Goal: Transaction & Acquisition: Purchase product/service

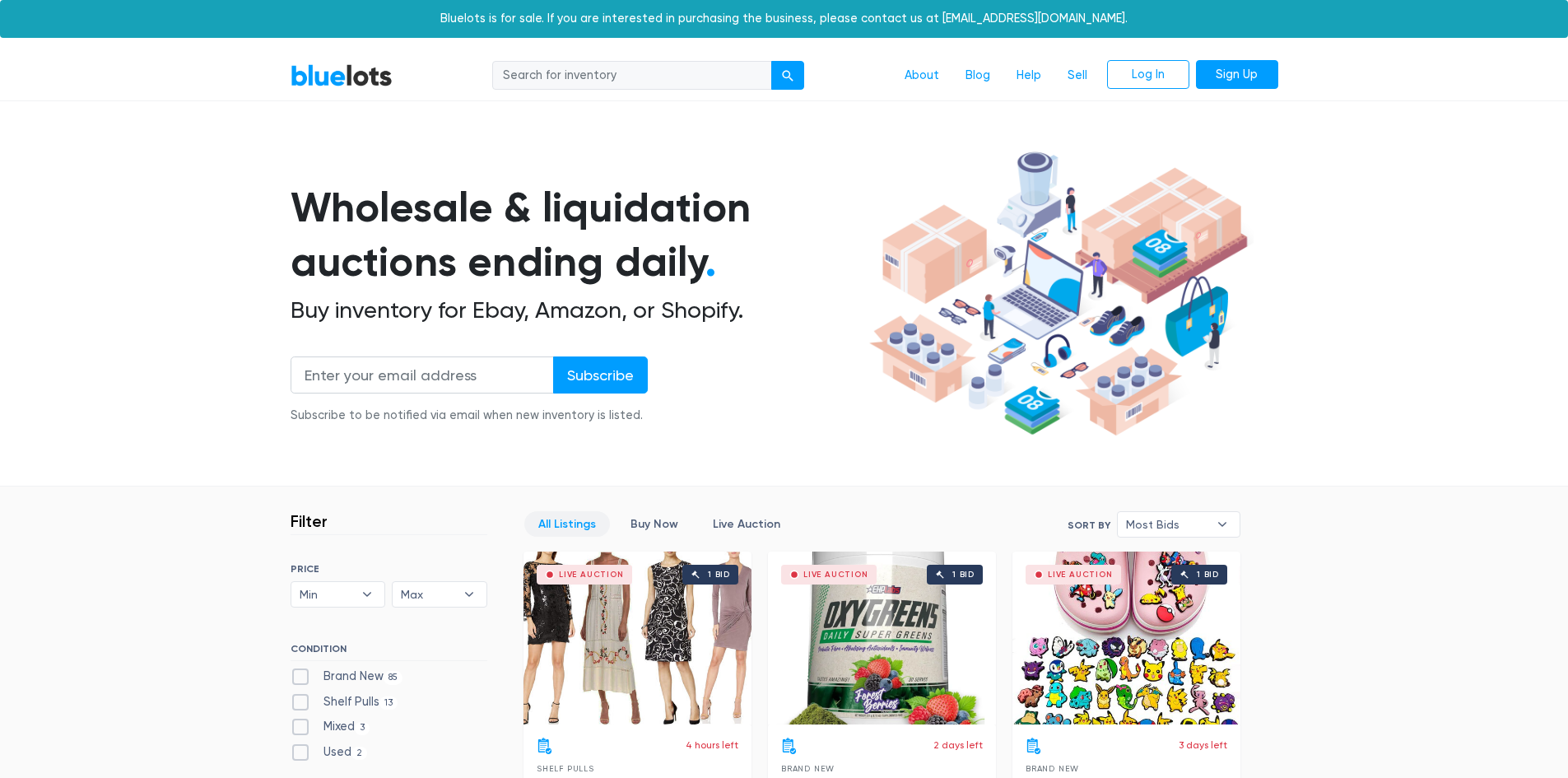
scroll to position [412, 0]
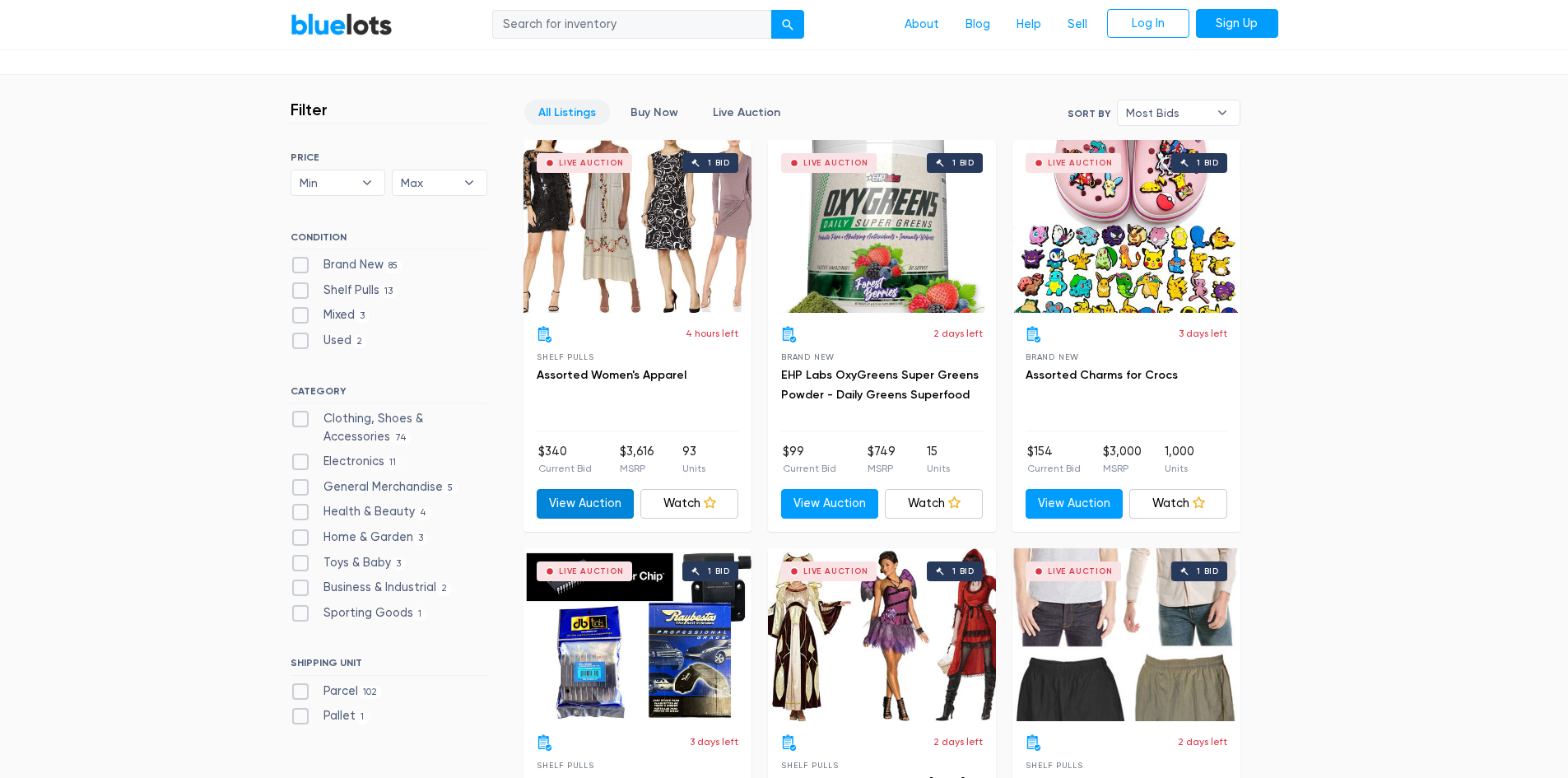
click at [578, 512] on link "View Auction" at bounding box center [586, 503] width 98 height 29
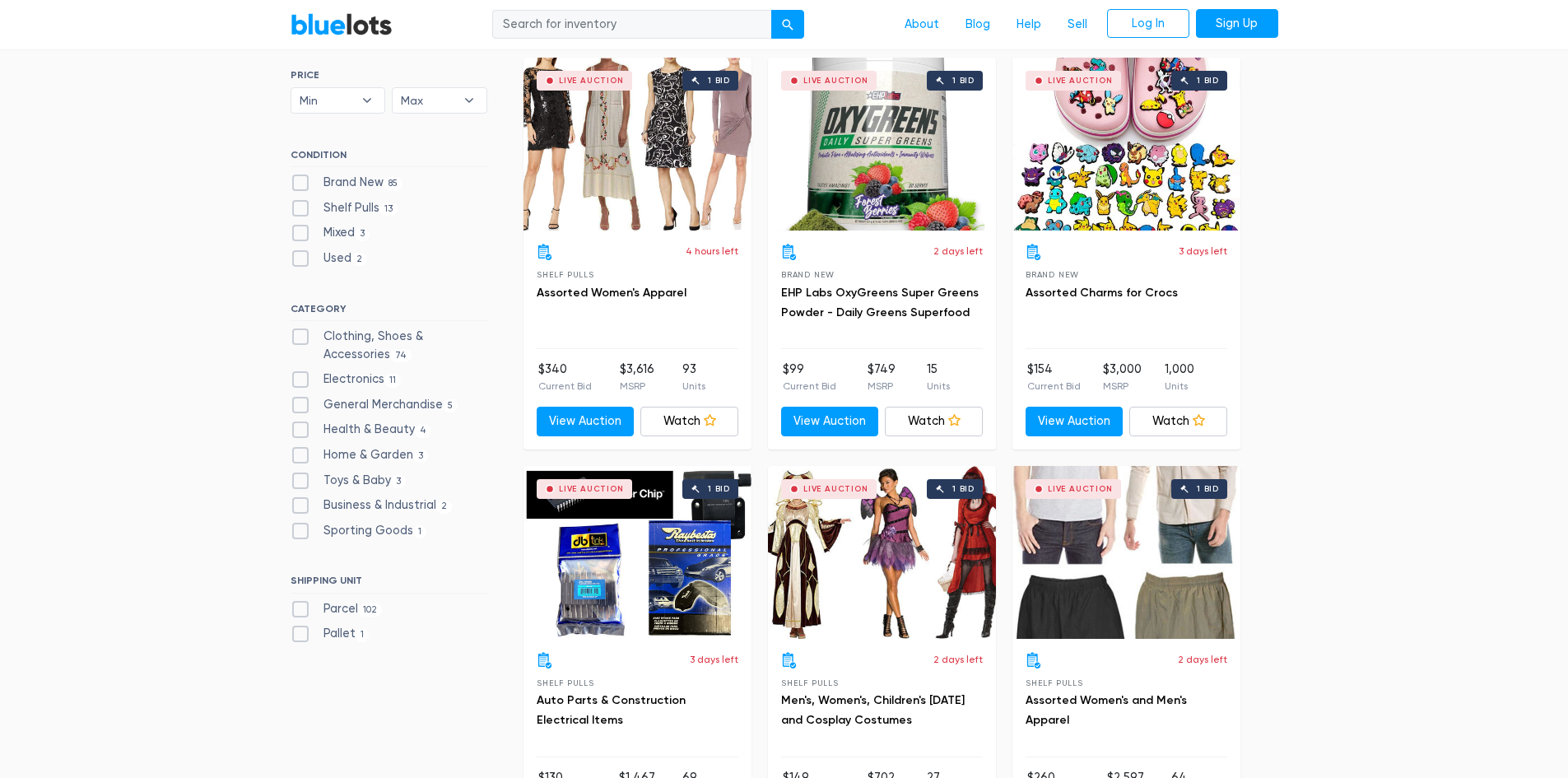
click at [365, 383] on label "Electronics 11" at bounding box center [346, 379] width 111 height 18
click at [301, 381] on input "Electronics 11" at bounding box center [295, 376] width 10 height 10
checkbox input "true"
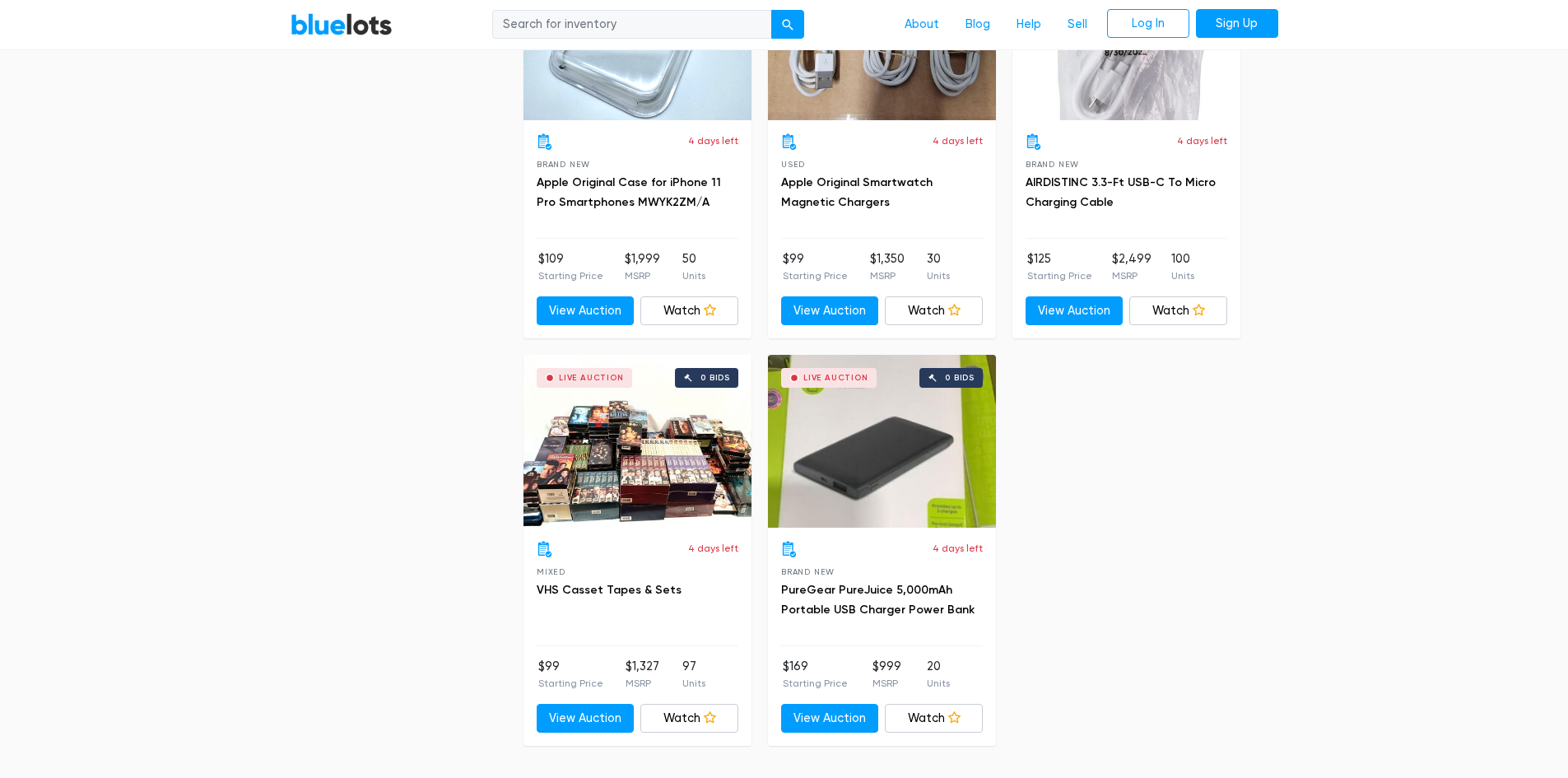
scroll to position [2254, 0]
